Goal: Information Seeking & Learning: Check status

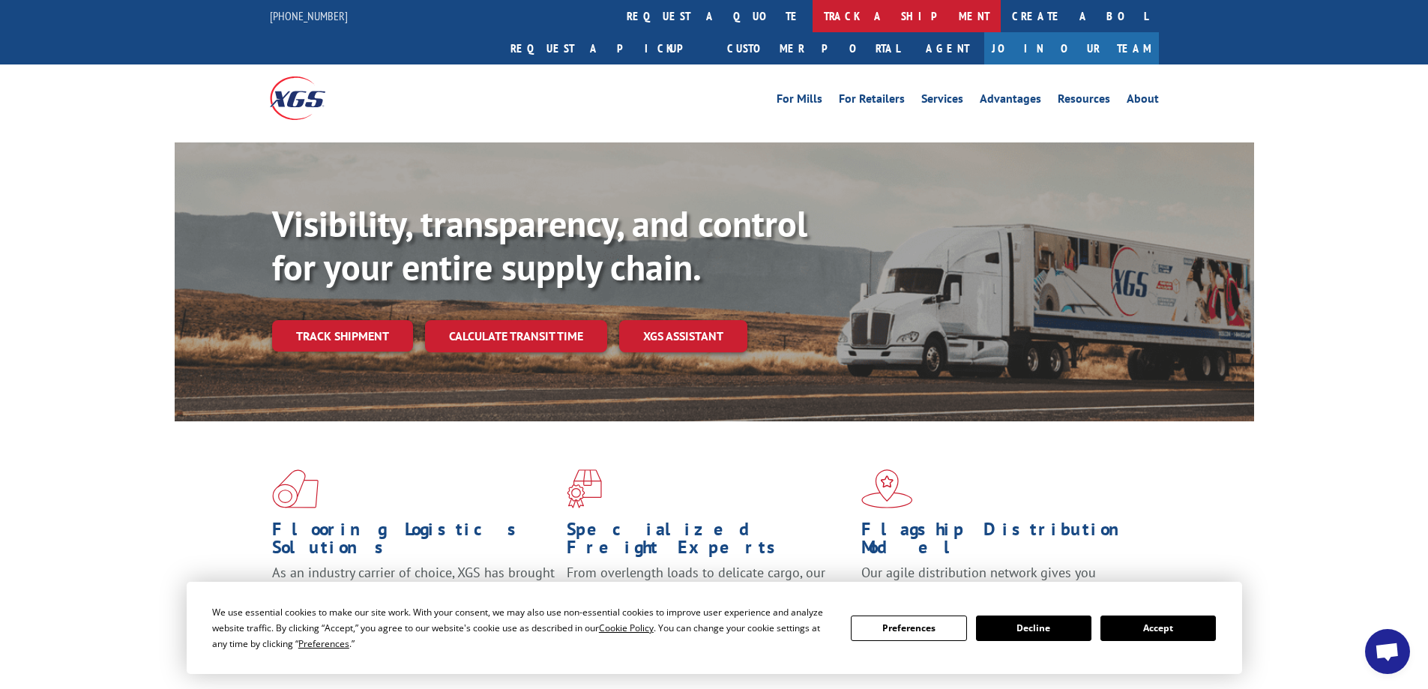
click at [812, 13] on link "track a shipment" at bounding box center [906, 16] width 188 height 32
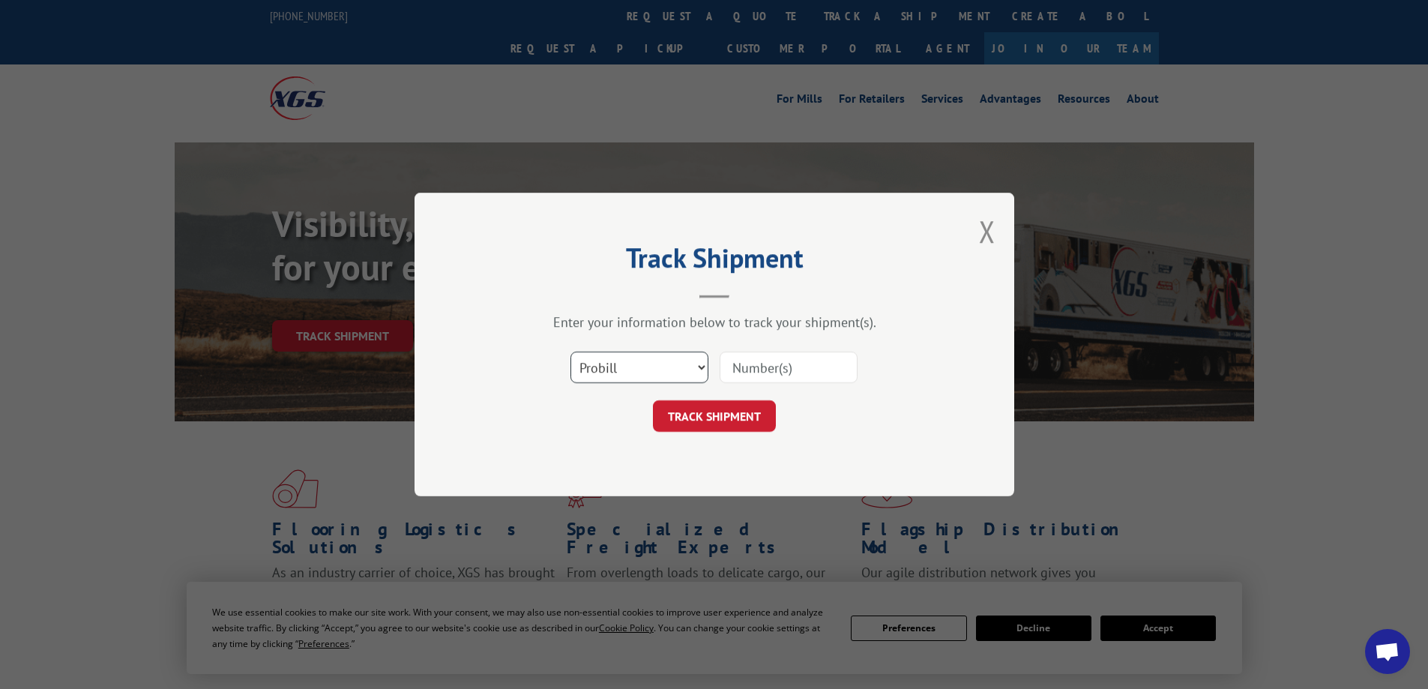
click at [639, 373] on select "Select category... Probill BOL PO" at bounding box center [639, 366] width 138 height 31
select select "bol"
click at [570, 351] on select "Select category... Probill BOL PO" at bounding box center [639, 366] width 138 height 31
click at [735, 375] on input at bounding box center [788, 366] width 138 height 31
type input "2867265"
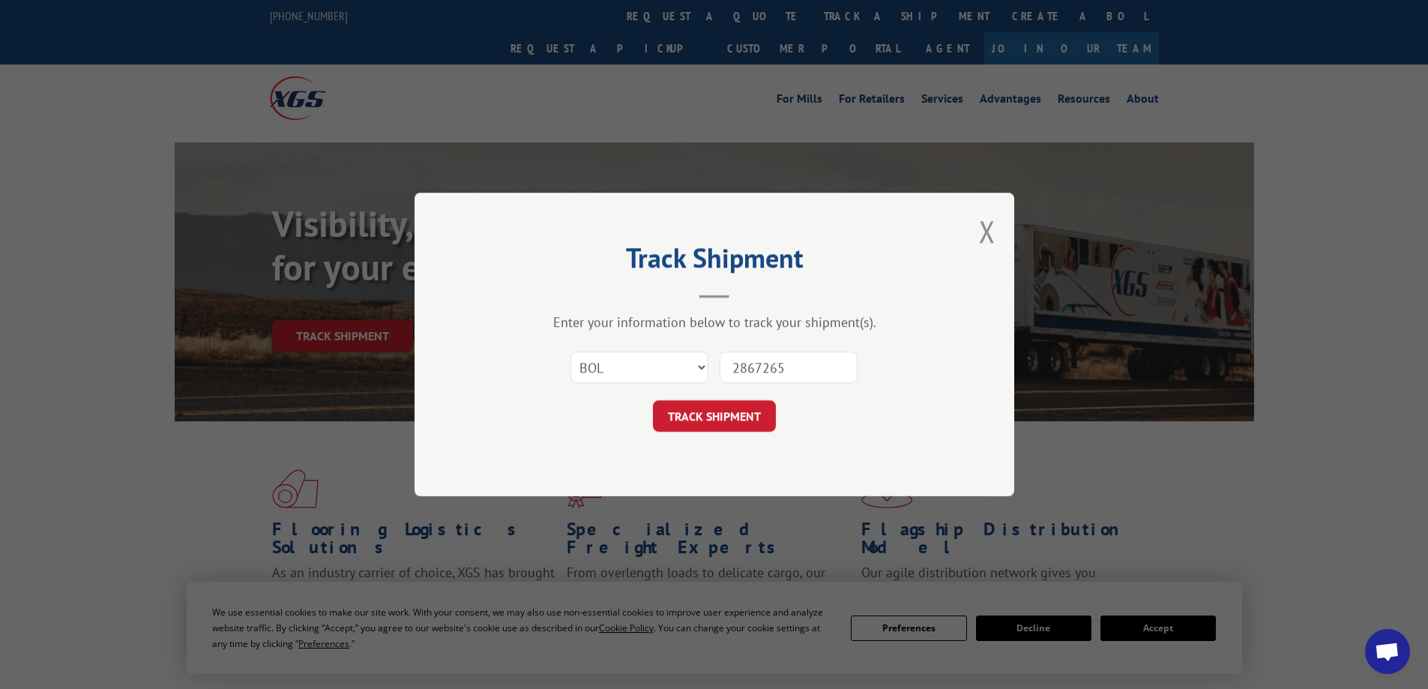
click button "TRACK SHIPMENT" at bounding box center [714, 415] width 123 height 31
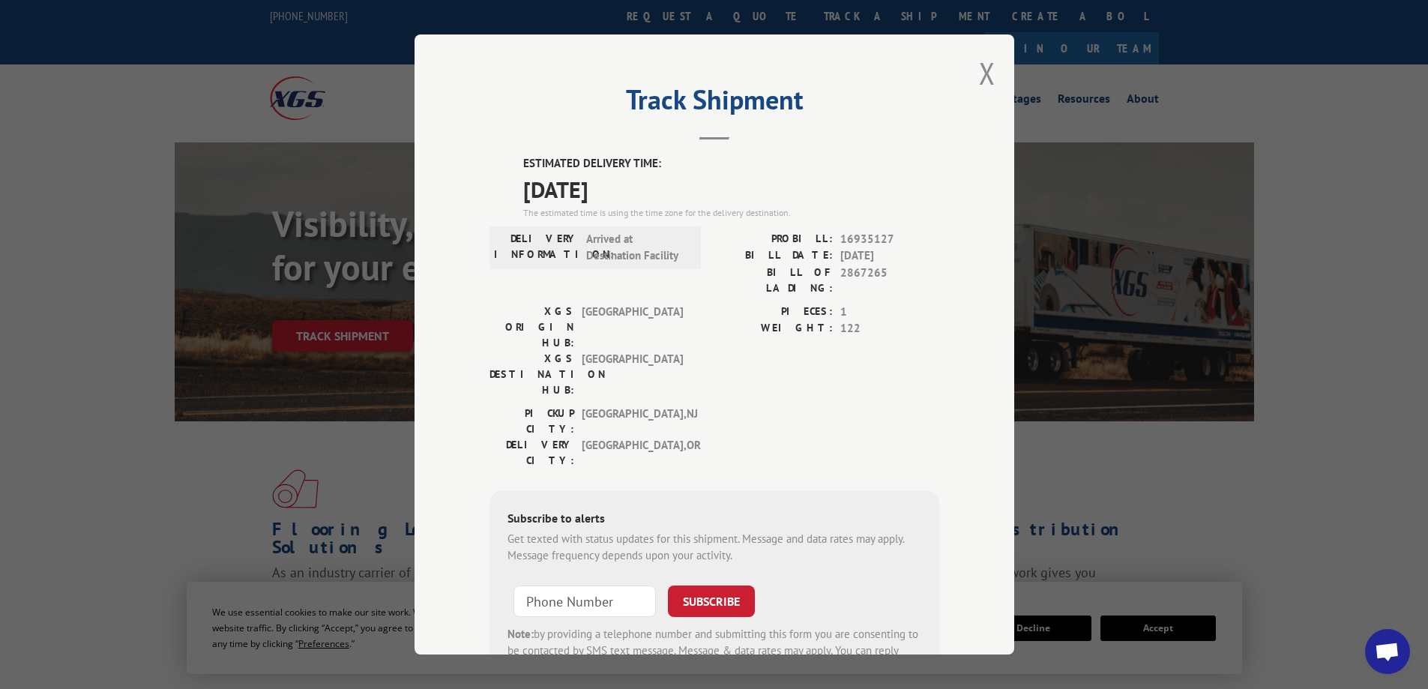
drag, startPoint x: 520, startPoint y: 194, endPoint x: 759, endPoint y: 189, distance: 239.1
click at [759, 189] on span "[DATE]" at bounding box center [731, 189] width 416 height 34
click at [757, 189] on span "[DATE]" at bounding box center [731, 189] width 416 height 34
click at [1325, 244] on div "Track Shipment ESTIMATED DELIVERY TIME: [DATE] The estimated time is using the …" at bounding box center [714, 344] width 1428 height 689
click at [979, 64] on button "Close modal" at bounding box center [987, 73] width 16 height 40
